Goal: Check status: Check status

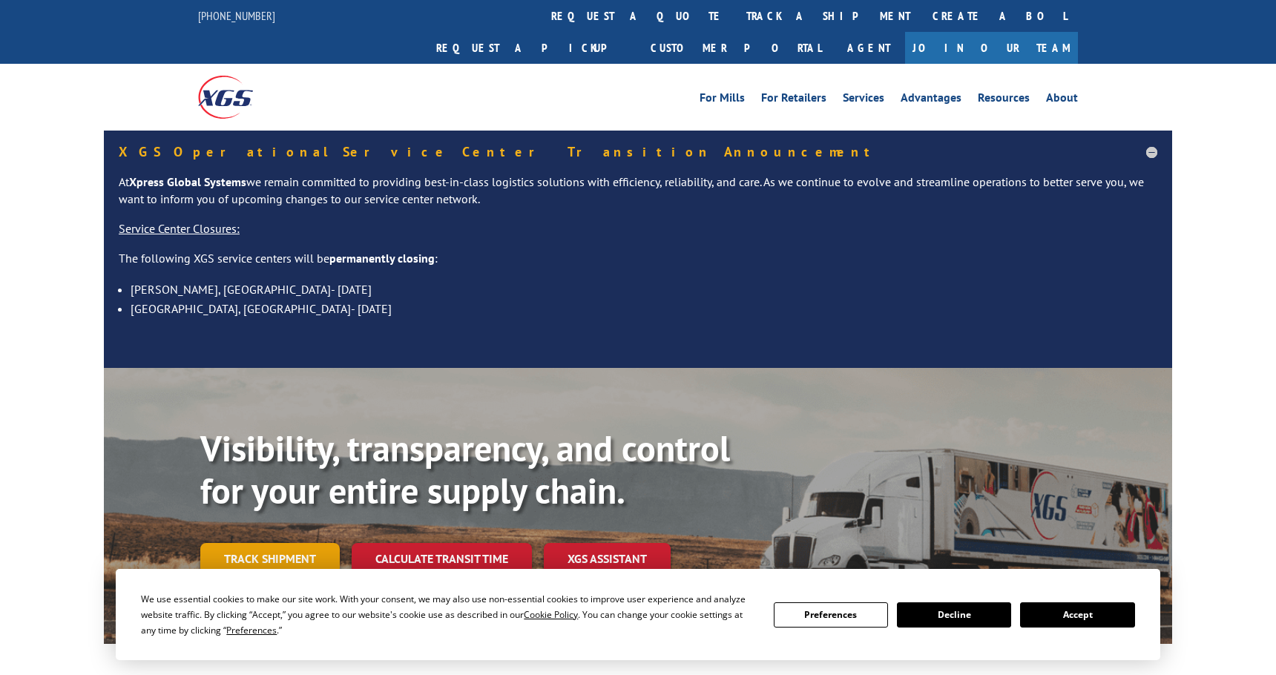
click at [268, 543] on link "Track shipment" at bounding box center [270, 558] width 140 height 31
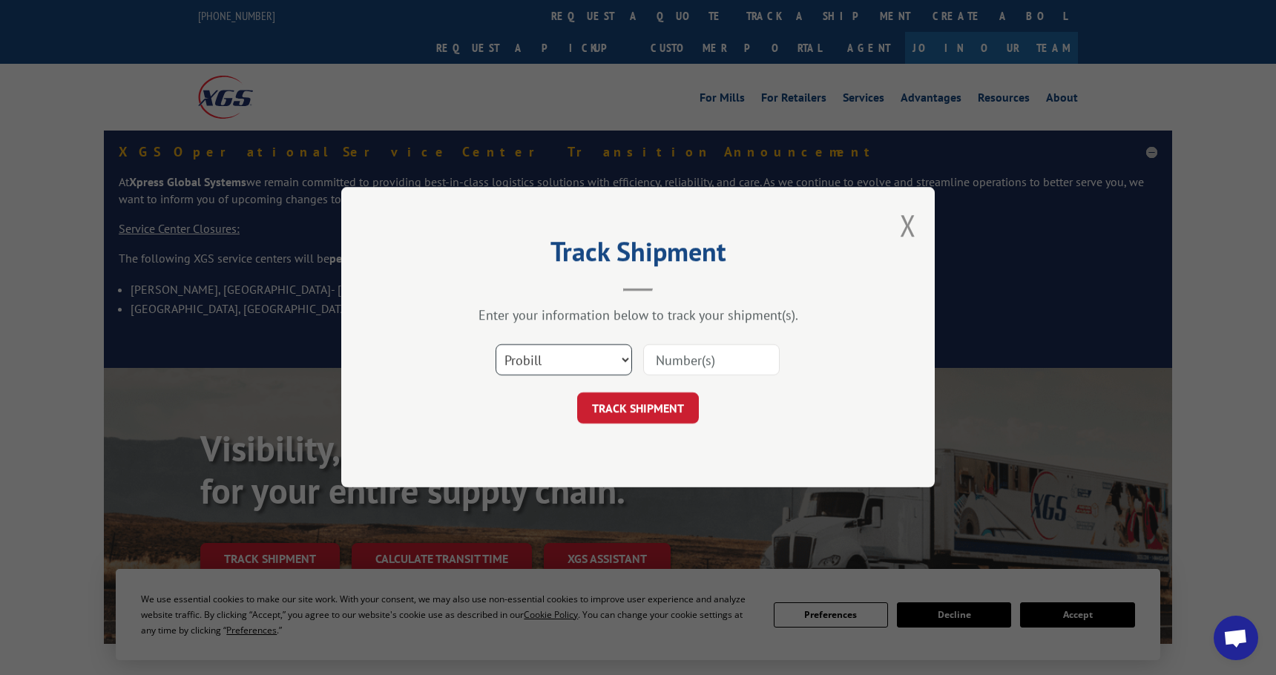
click at [531, 364] on select "Select category... Probill BOL PO" at bounding box center [564, 360] width 137 height 31
select select "bol"
click at [496, 345] on select "Select category... Probill BOL PO" at bounding box center [564, 360] width 137 height 31
click at [688, 361] on input at bounding box center [711, 360] width 137 height 31
paste input "10510264"
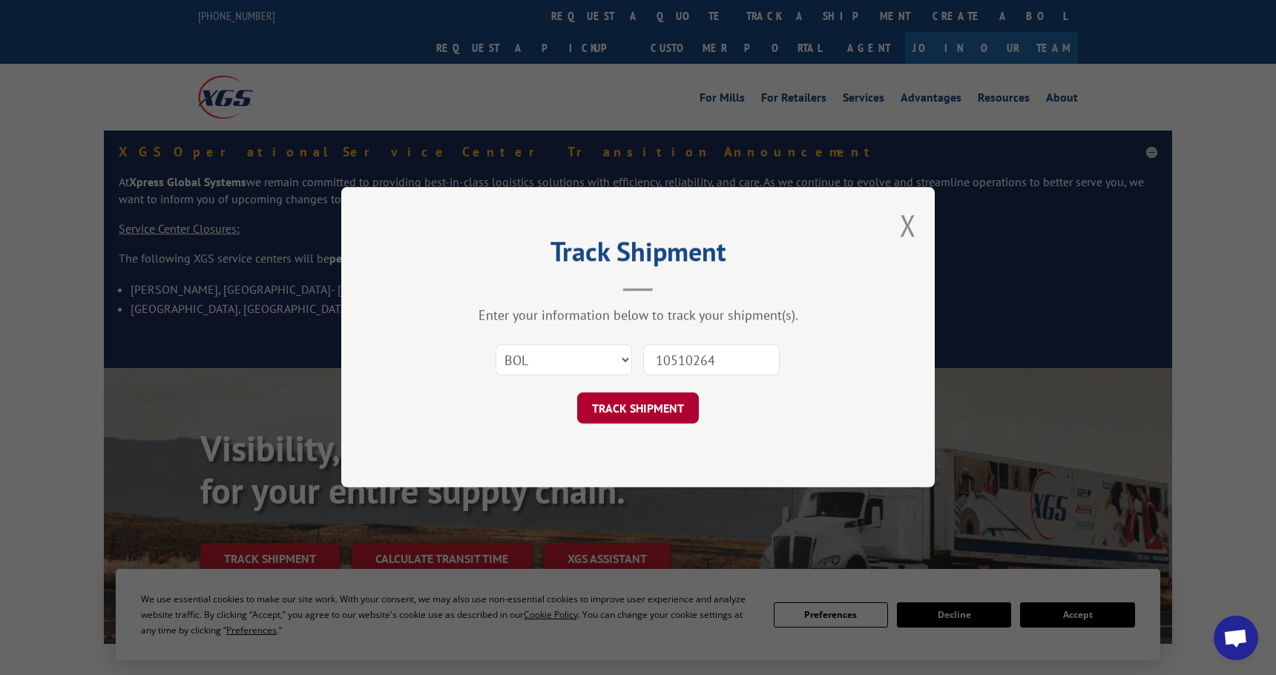
type input "10510264"
click at [678, 416] on button "TRACK SHIPMENT" at bounding box center [638, 408] width 122 height 31
